Goal: Task Accomplishment & Management: Complete application form

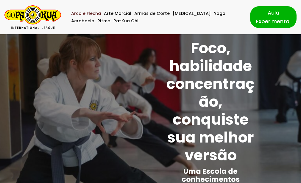
click at [78, 12] on link "Arco e Flecha" at bounding box center [86, 13] width 30 height 7
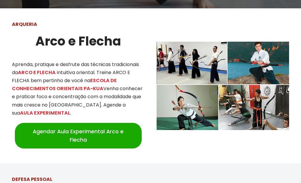
scroll to position [234, 0]
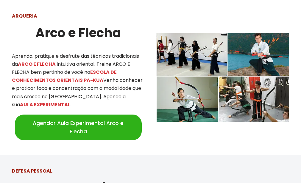
click at [129, 128] on link "Agendar Aula Experimental Arco e Flecha" at bounding box center [78, 128] width 127 height 26
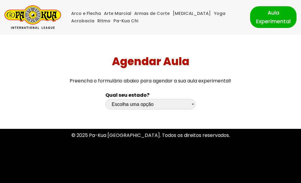
click at [143, 106] on select "Escolha uma opção Rio Grande do Sul Santa Catarina Paraná São Paulo Rio de Jane…" at bounding box center [150, 104] width 90 height 10
select select "rn"
click at [105, 99] on select "Escolha uma opção Rio Grande do Sul Santa Catarina Paraná São Paulo Rio de Jane…" at bounding box center [150, 104] width 90 height 10
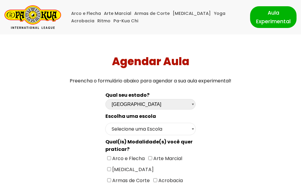
click at [162, 131] on select "Selecione uma Escola Natal - Escola Morro Branco Parnamirim - Escola Nova Parna…" at bounding box center [150, 129] width 90 height 12
select select "Natal - Escola Morro Branco"
click at [105, 123] on select "Selecione uma Escola Natal - Escola Morro Branco Parnamirim - Escola Nova Parna…" at bounding box center [150, 129] width 90 height 12
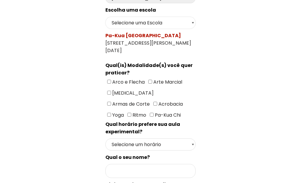
scroll to position [108, 0]
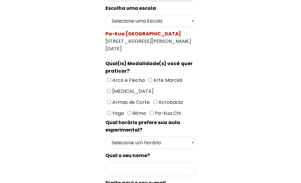
click at [112, 80] on span "Arco e Flecha" at bounding box center [128, 80] width 34 height 7
click at [111, 80] on input"] "Arco e Flecha" at bounding box center [109, 80] width 4 height 4
checkbox input"] "true"
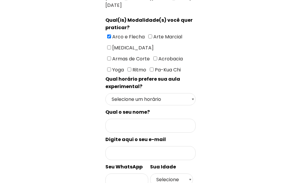
scroll to position [158, 0]
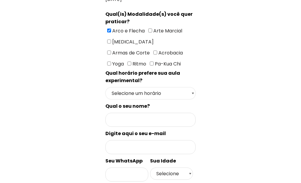
click at [148, 95] on select "Selecione um horário Manhã Tarde Noite" at bounding box center [150, 93] width 90 height 12
select select "Tarde"
click at [105, 87] on select "Selecione um horário Manhã Tarde Noite" at bounding box center [150, 93] width 90 height 12
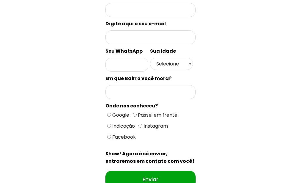
scroll to position [267, 0]
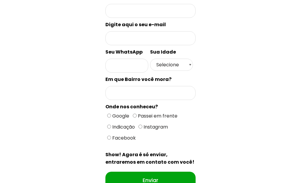
click at [107, 115] on input "Google" at bounding box center [109, 116] width 4 height 4
radio input "true"
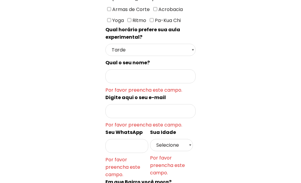
scroll to position [198, 0]
